Goal: Transaction & Acquisition: Purchase product/service

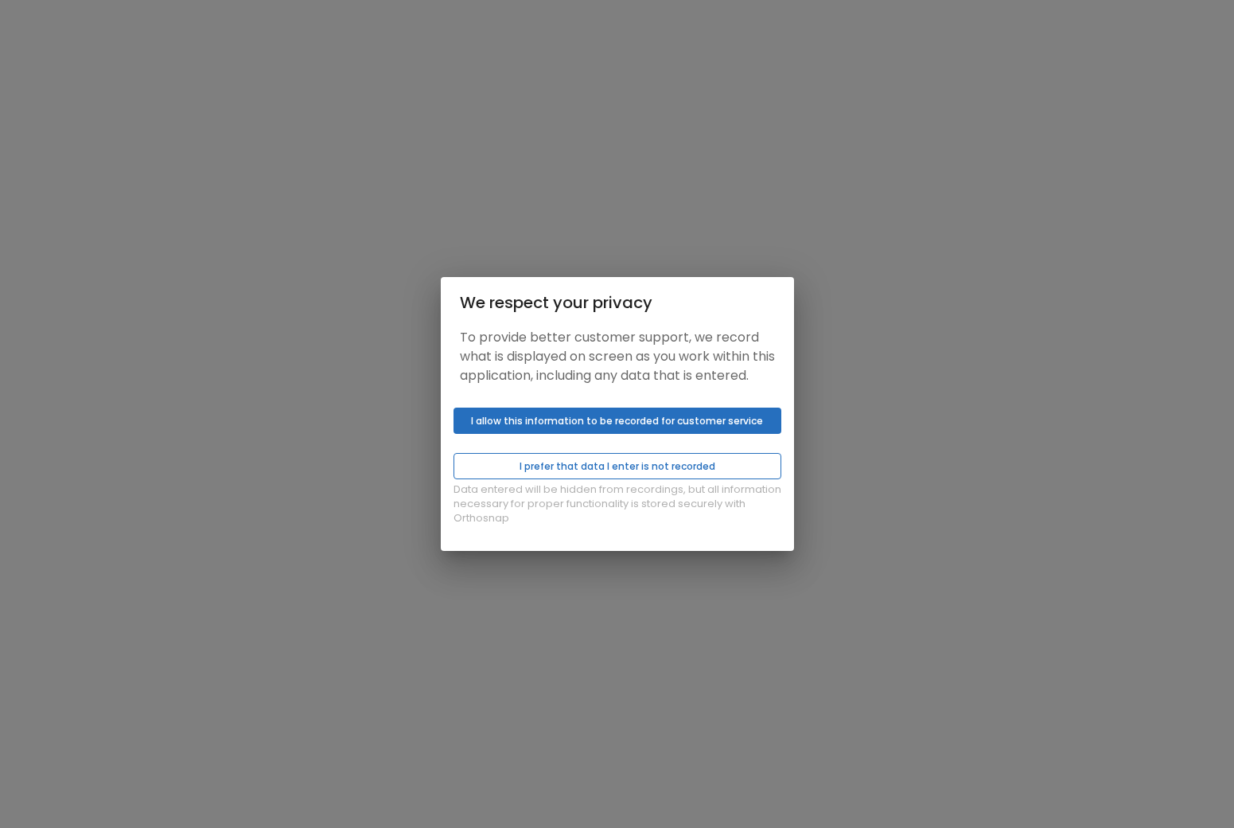
click at [576, 477] on button "I prefer that data I enter is not recorded" at bounding box center [618, 466] width 328 height 26
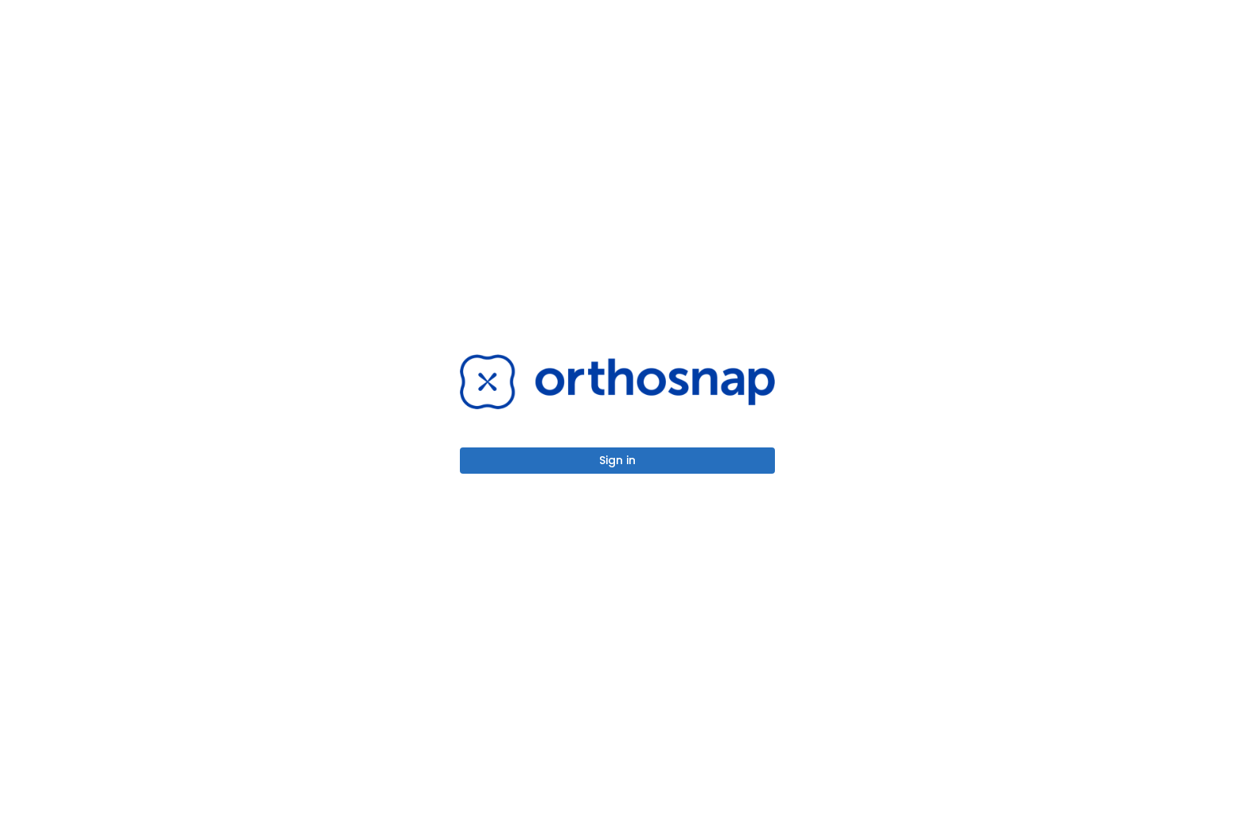
click at [637, 458] on button "Sign in" at bounding box center [617, 460] width 315 height 26
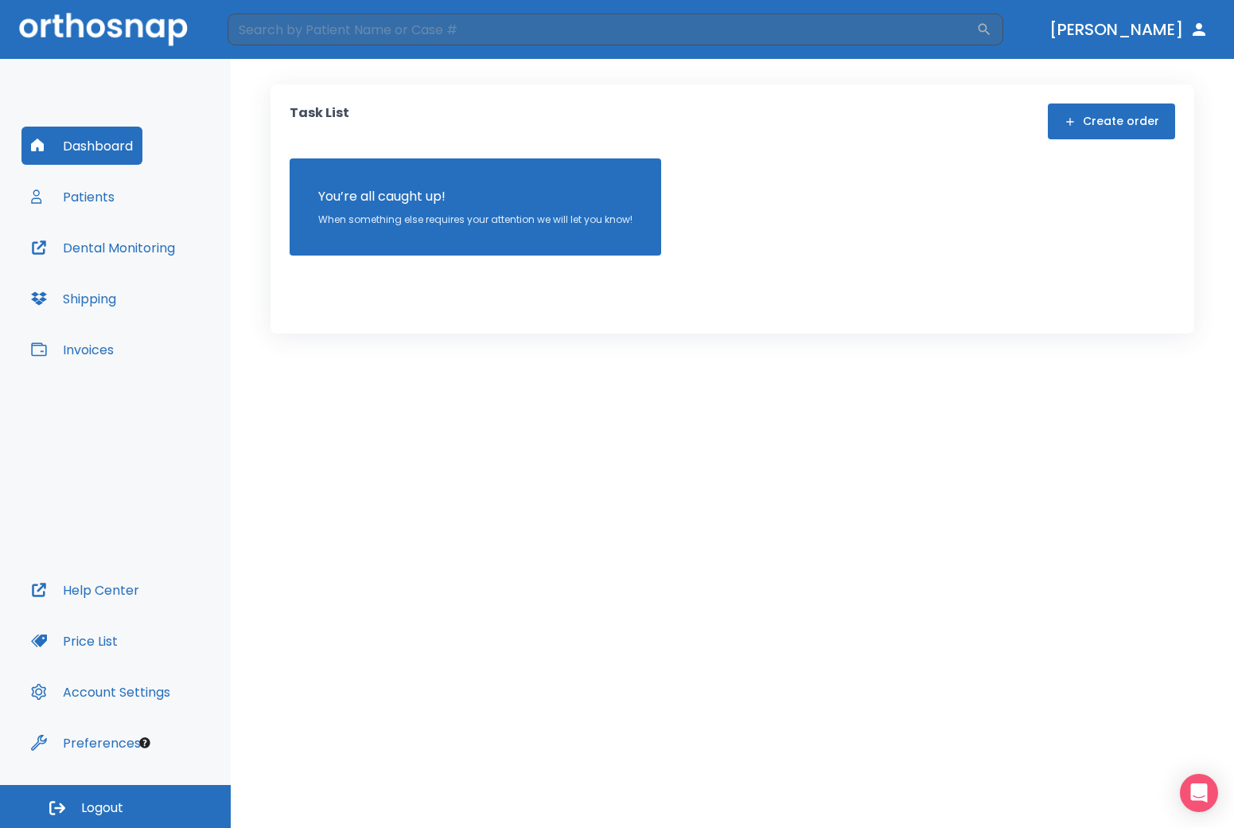
click at [89, 152] on button "Dashboard" at bounding box center [81, 146] width 121 height 38
click at [87, 349] on button "Invoices" at bounding box center [72, 349] width 102 height 38
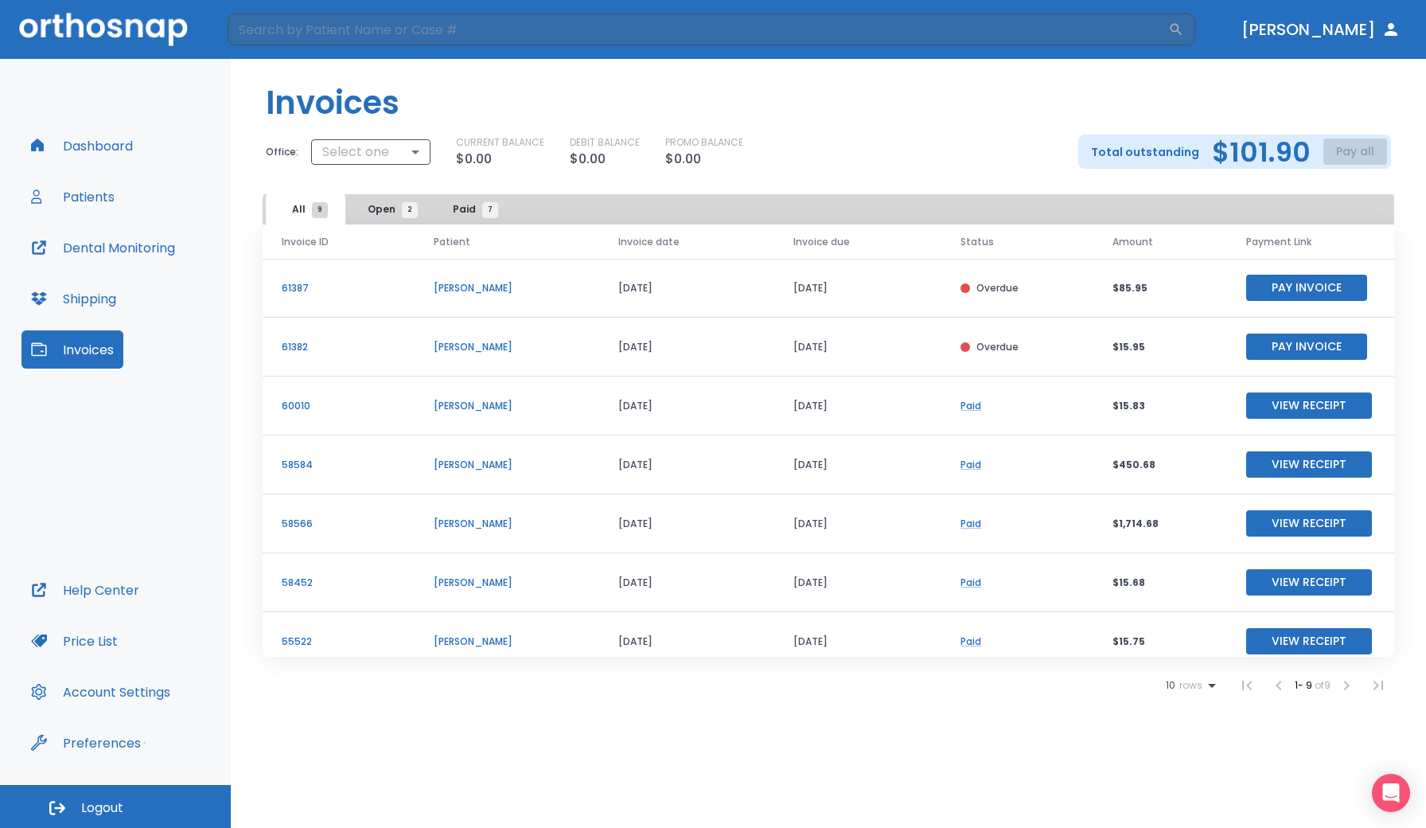
click at [1234, 348] on button "Pay Invoice" at bounding box center [1306, 346] width 121 height 26
click at [1234, 289] on button "Pay Invoice" at bounding box center [1306, 288] width 121 height 26
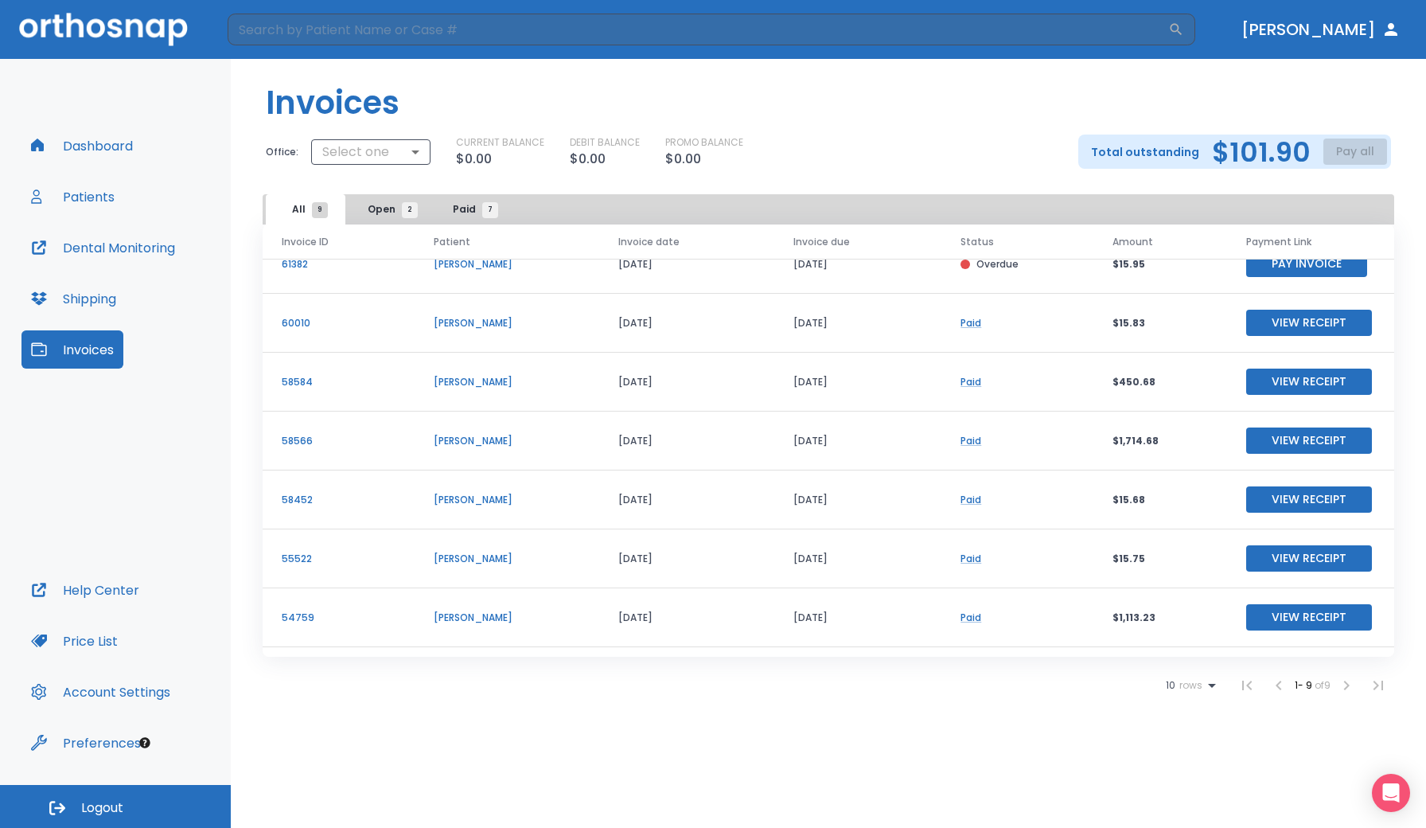
scroll to position [133, 0]
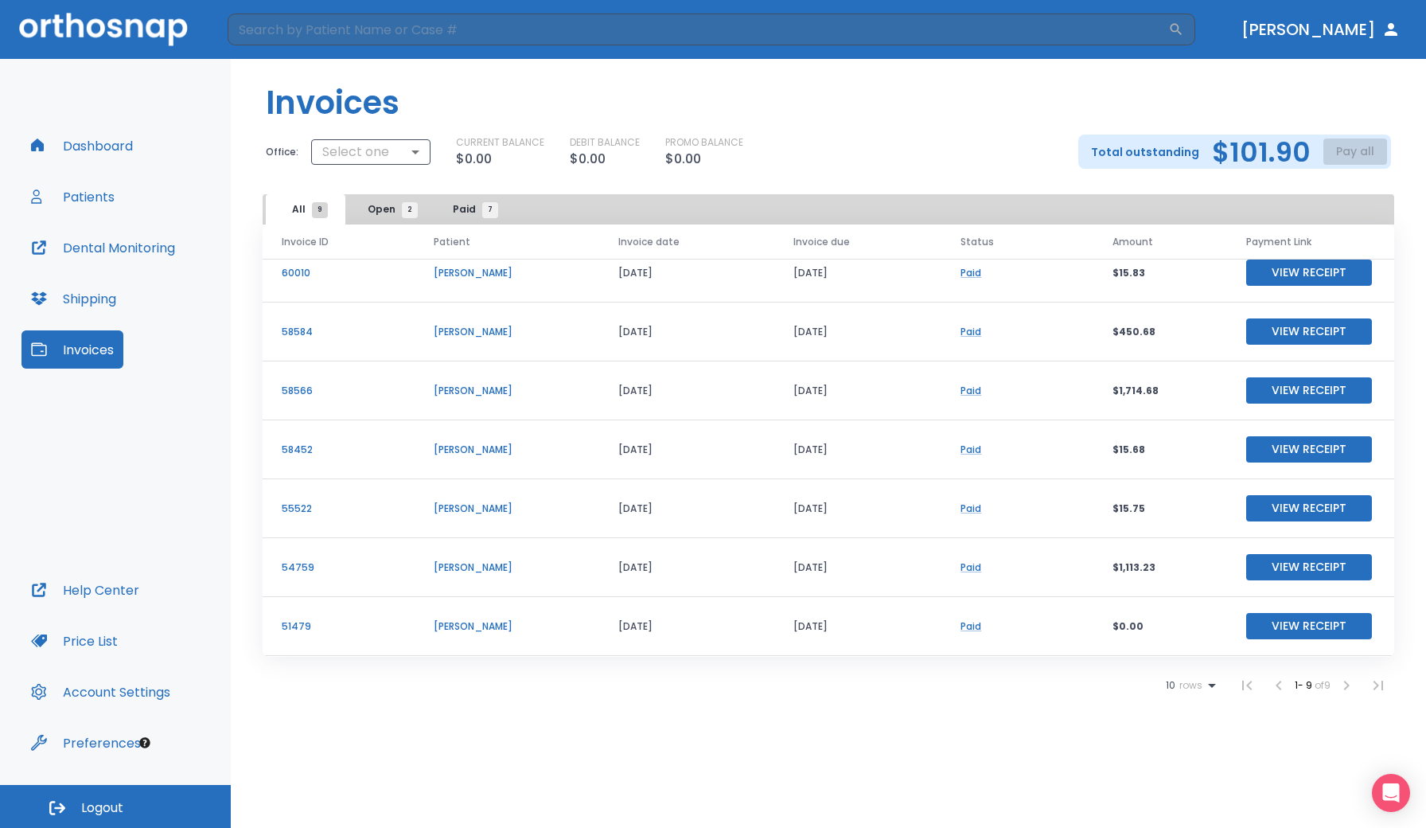
click at [1234, 389] on button "View Receipt" at bounding box center [1309, 390] width 126 height 26
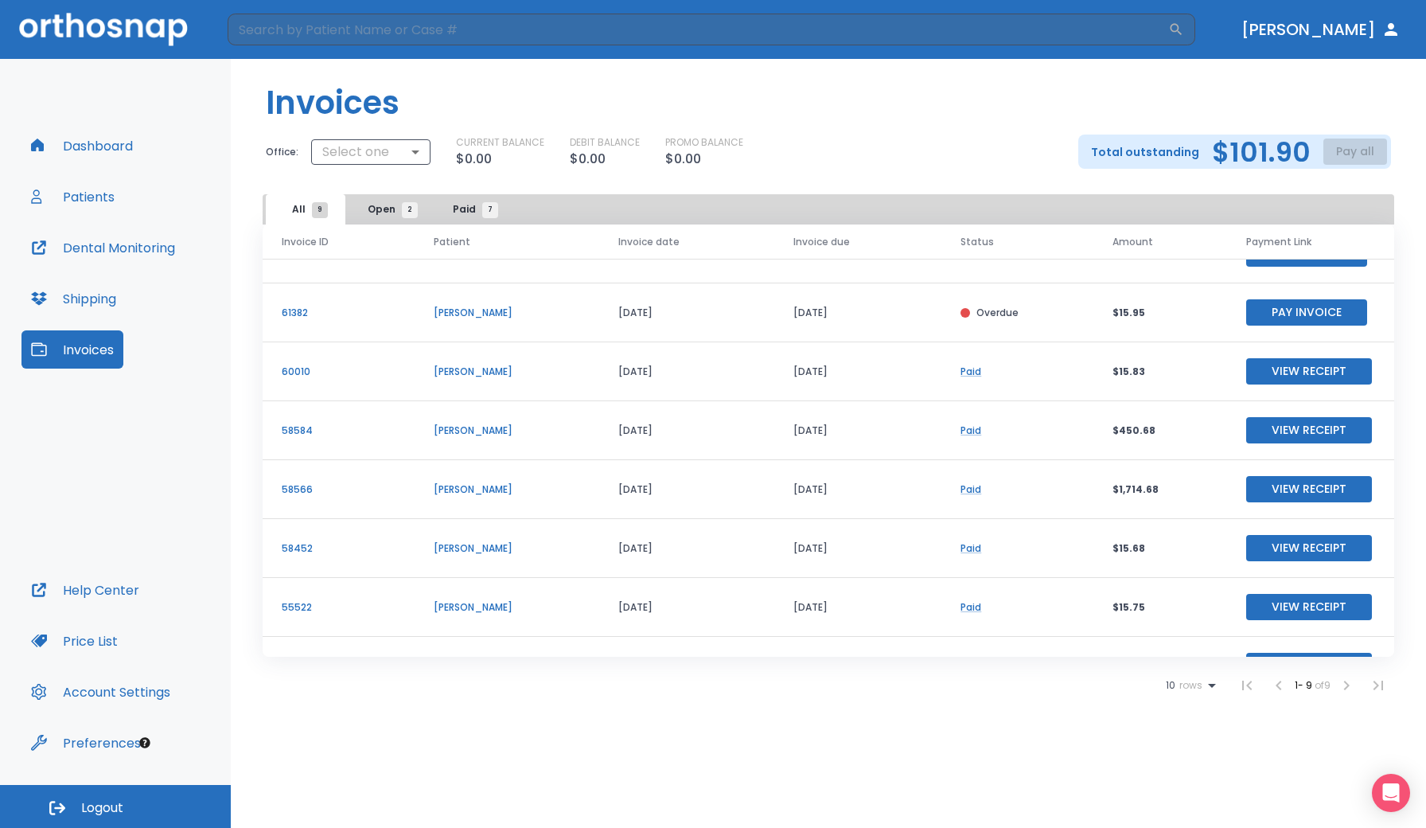
scroll to position [0, 0]
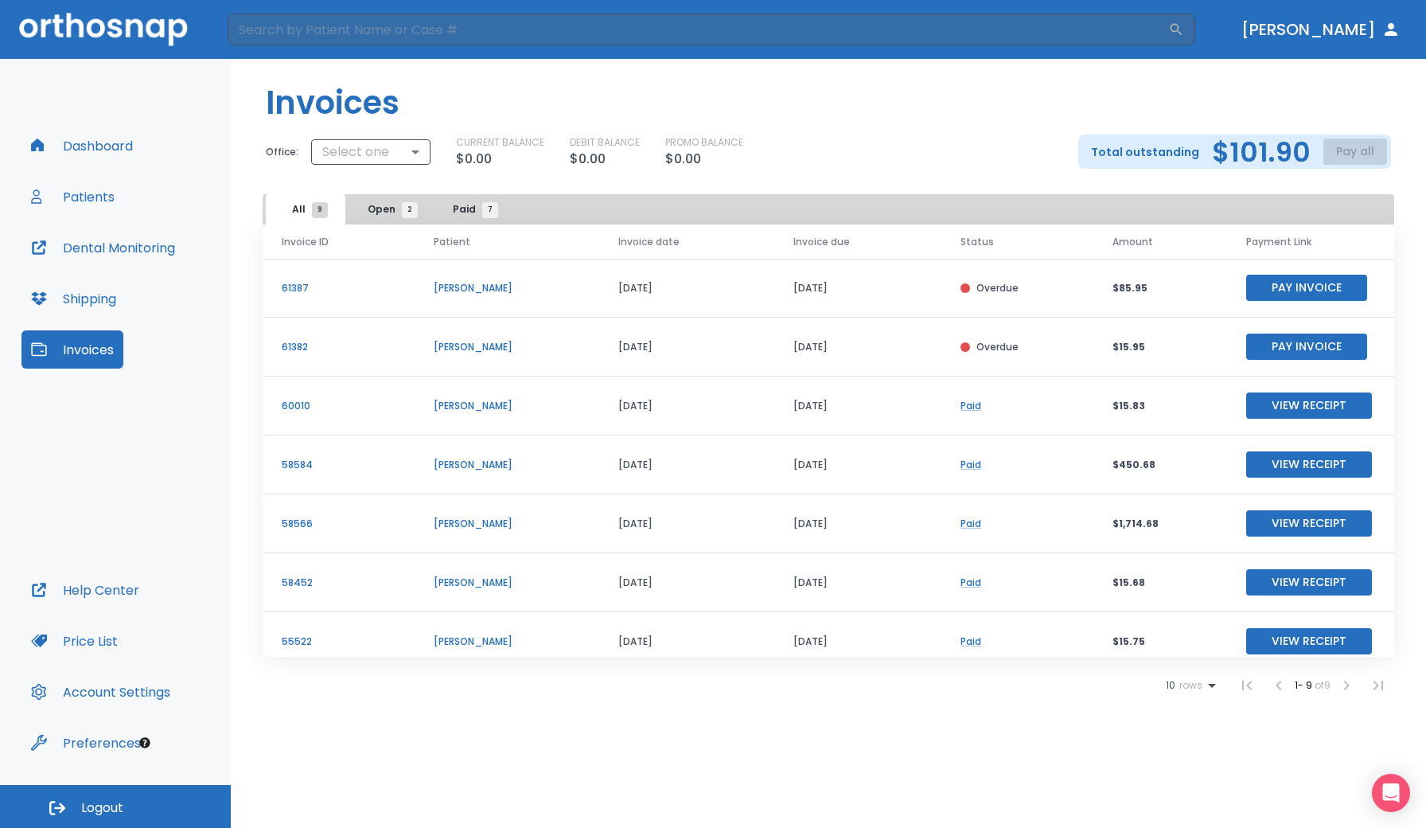
click at [1234, 32] on button "[PERSON_NAME]" at bounding box center [1321, 29] width 172 height 29
click at [1234, 42] on button "[PERSON_NAME]" at bounding box center [1321, 29] width 172 height 29
click at [104, 813] on span "Logout" at bounding box center [102, 808] width 42 height 18
